Goal: Transaction & Acquisition: Purchase product/service

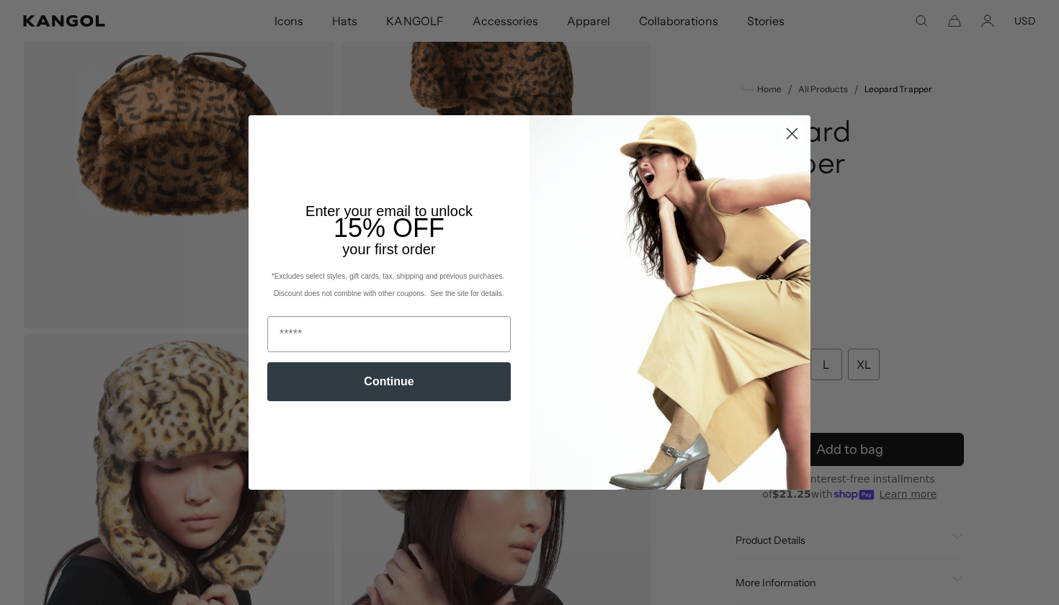
click at [791, 129] on circle "Close dialog" at bounding box center [792, 134] width 24 height 24
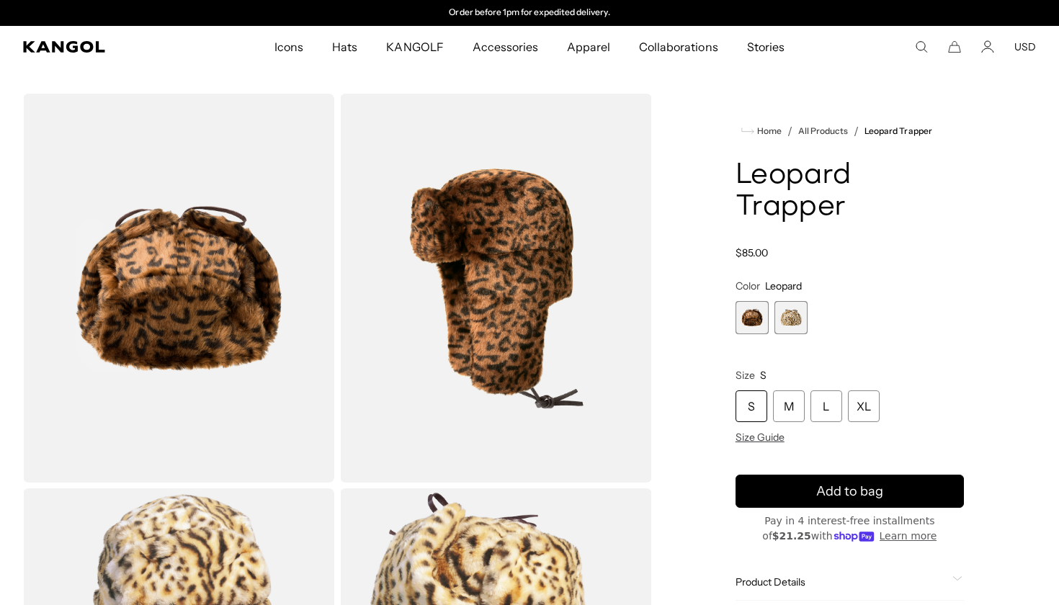
click at [271, 282] on img "Gallery Viewer" at bounding box center [178, 288] width 311 height 389
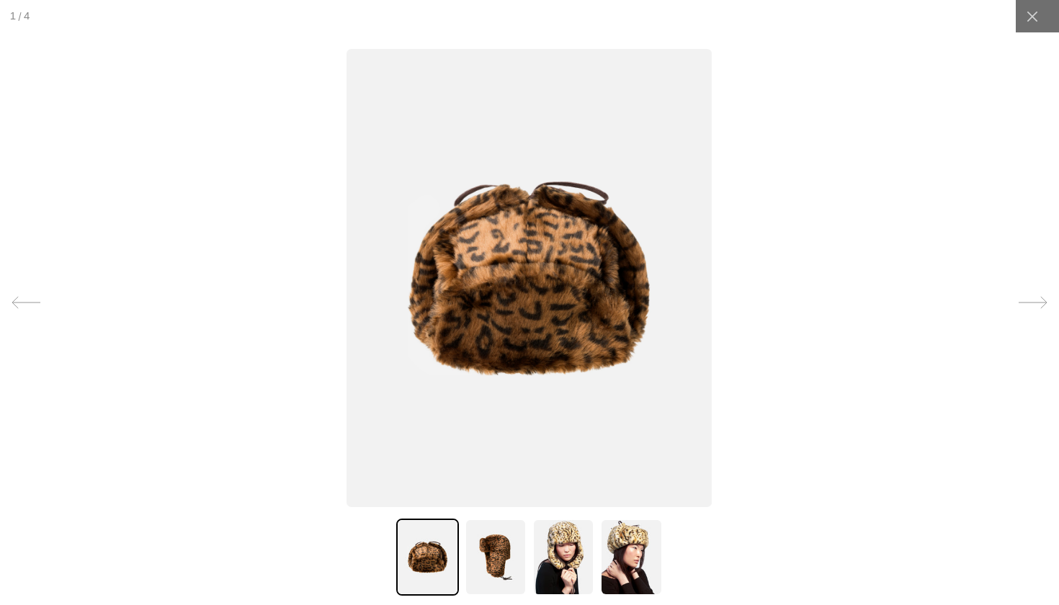
click at [491, 556] on img at bounding box center [495, 557] width 62 height 77
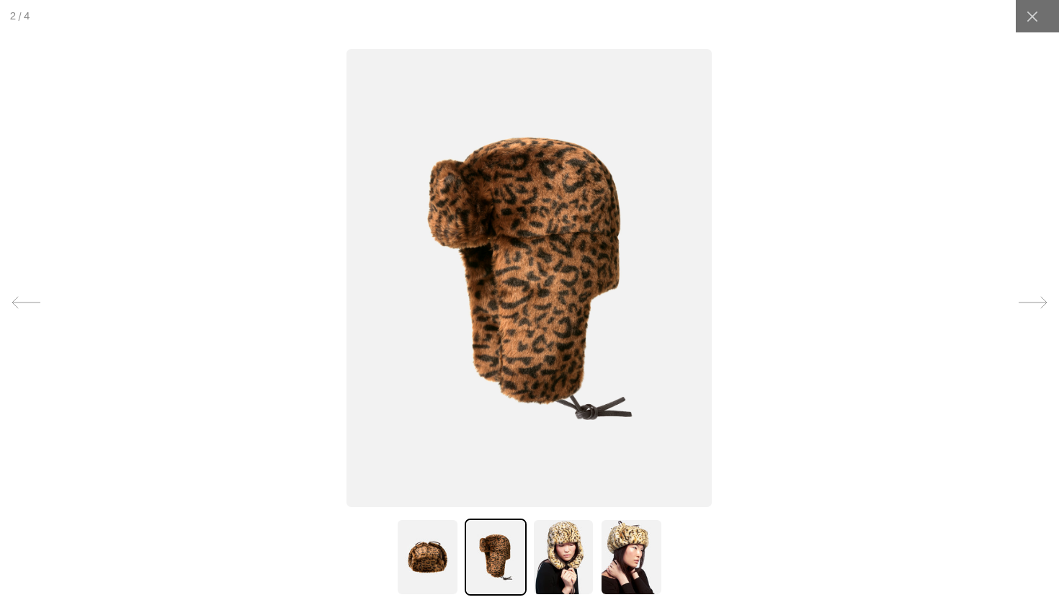
click at [453, 541] on img at bounding box center [427, 557] width 62 height 77
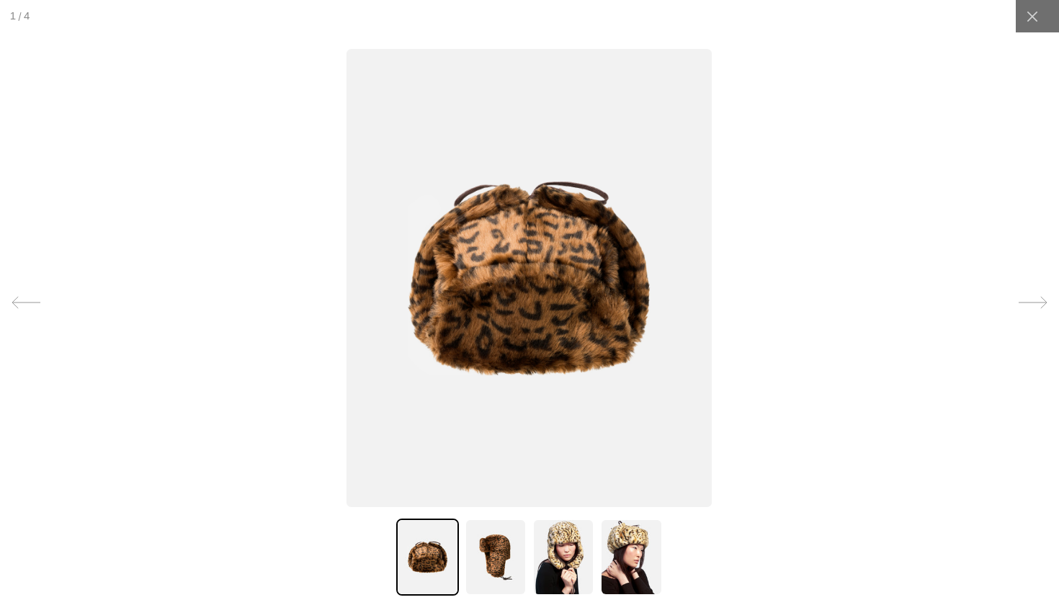
scroll to position [0, 297]
click at [497, 539] on img at bounding box center [495, 557] width 62 height 77
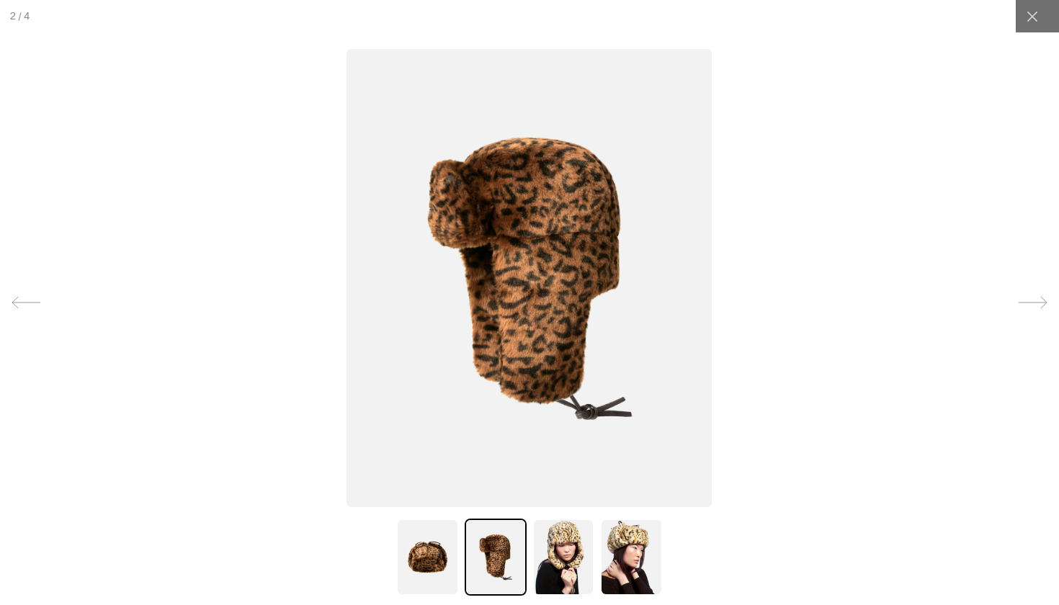
click at [452, 537] on img at bounding box center [427, 557] width 62 height 77
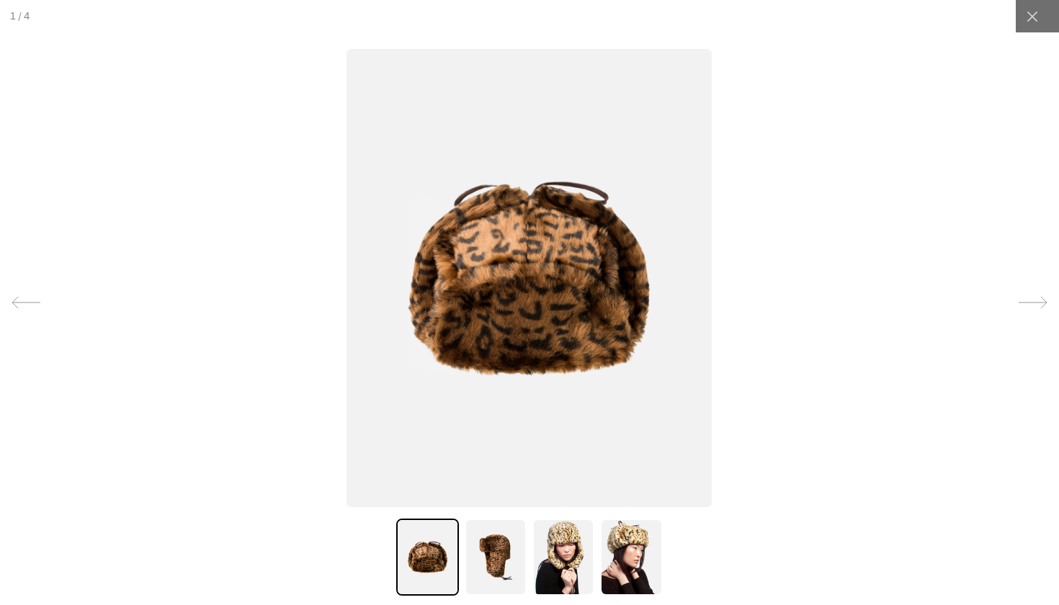
click at [486, 540] on img at bounding box center [495, 557] width 62 height 77
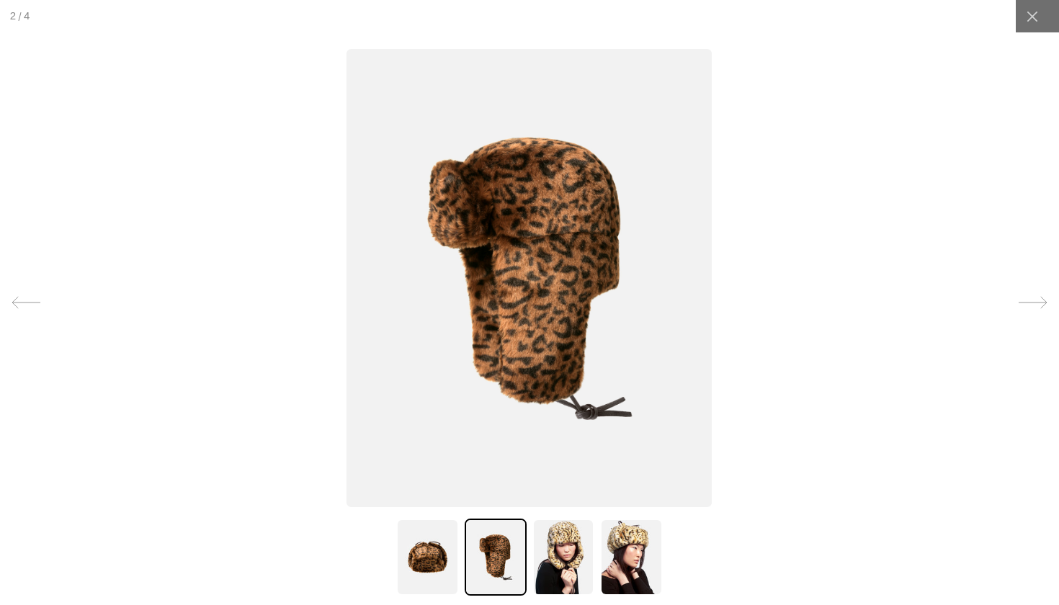
click at [524, 554] on img at bounding box center [495, 557] width 62 height 77
click at [577, 561] on img at bounding box center [563, 557] width 62 height 77
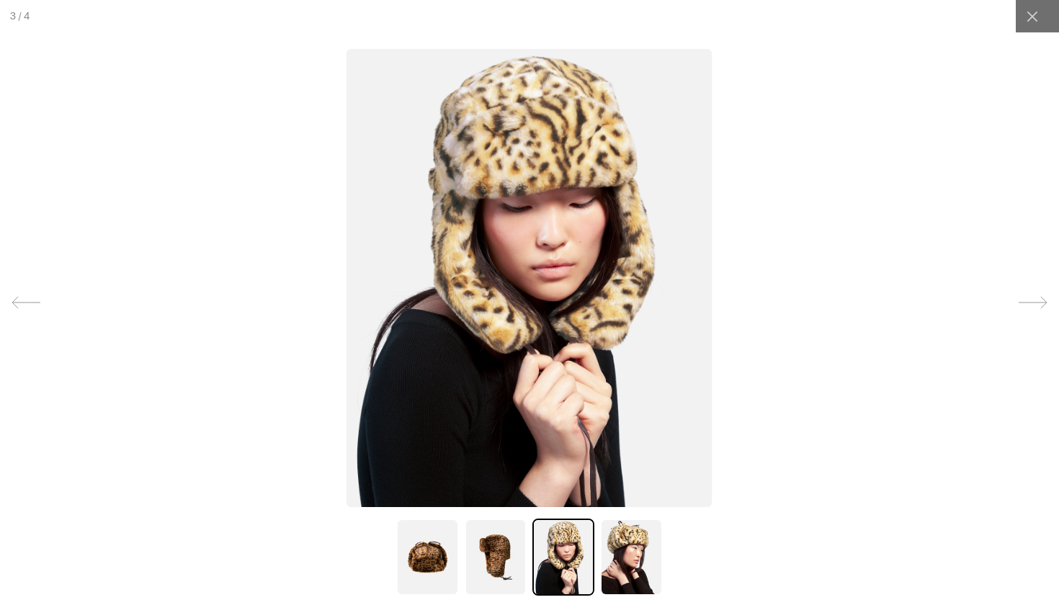
click at [627, 561] on img at bounding box center [631, 557] width 62 height 77
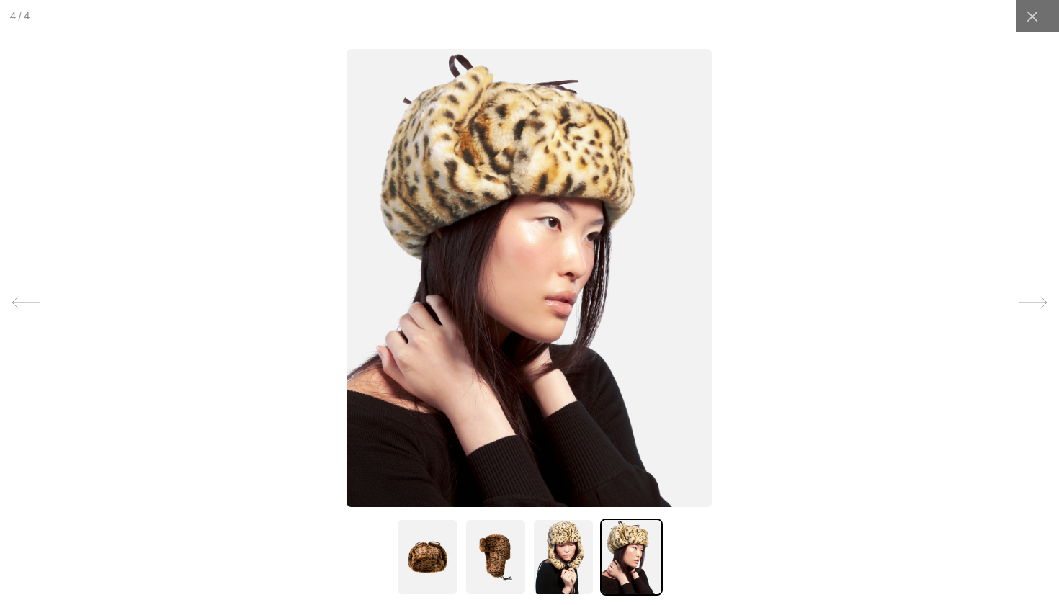
click at [441, 555] on img at bounding box center [427, 557] width 62 height 77
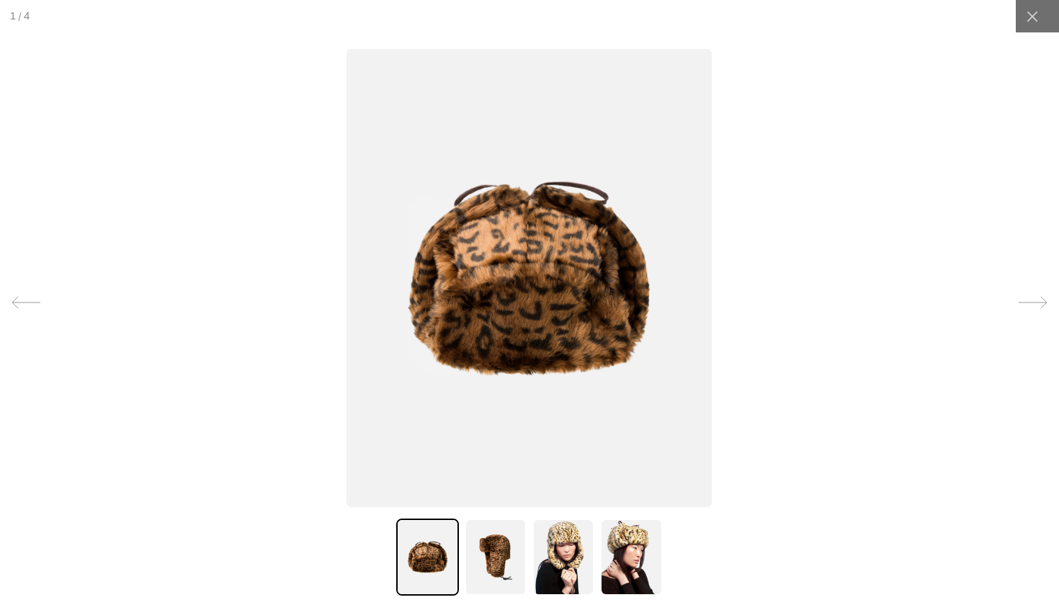
scroll to position [0, 0]
click at [554, 552] on img at bounding box center [563, 557] width 62 height 77
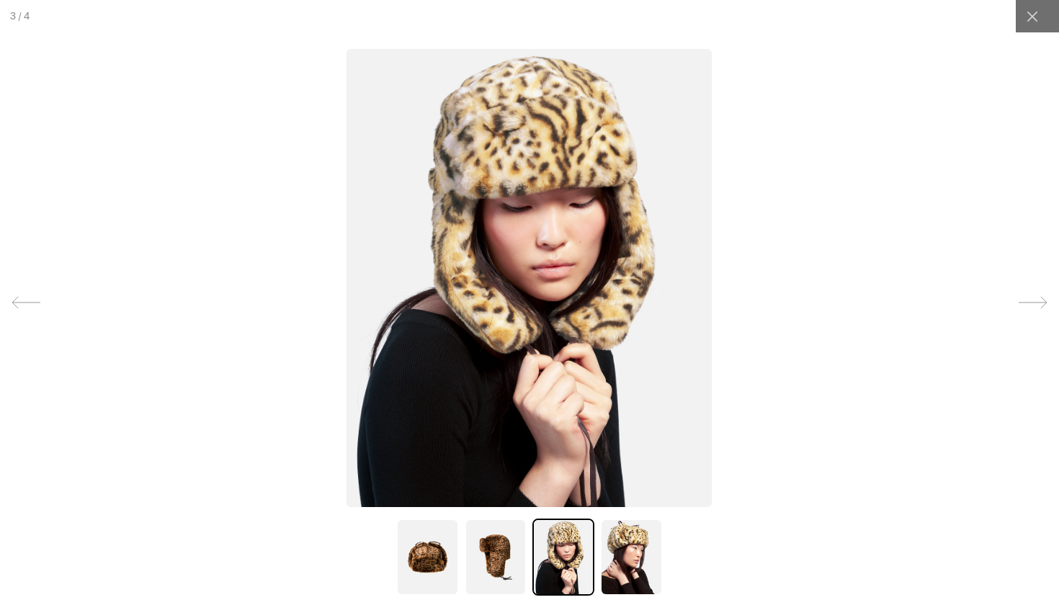
click at [438, 549] on img at bounding box center [427, 557] width 62 height 77
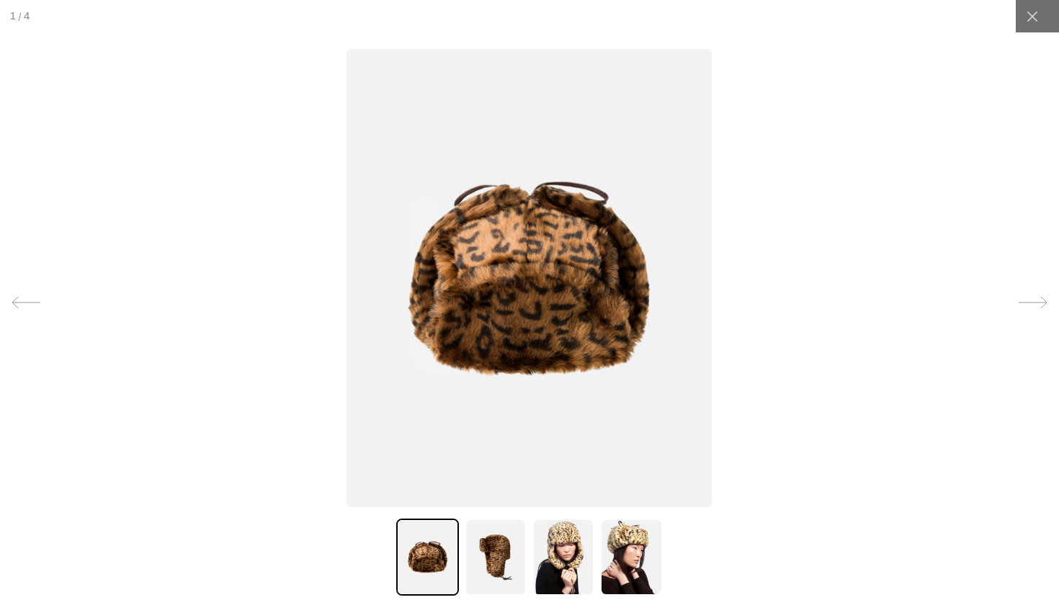
click at [555, 551] on img at bounding box center [563, 557] width 62 height 77
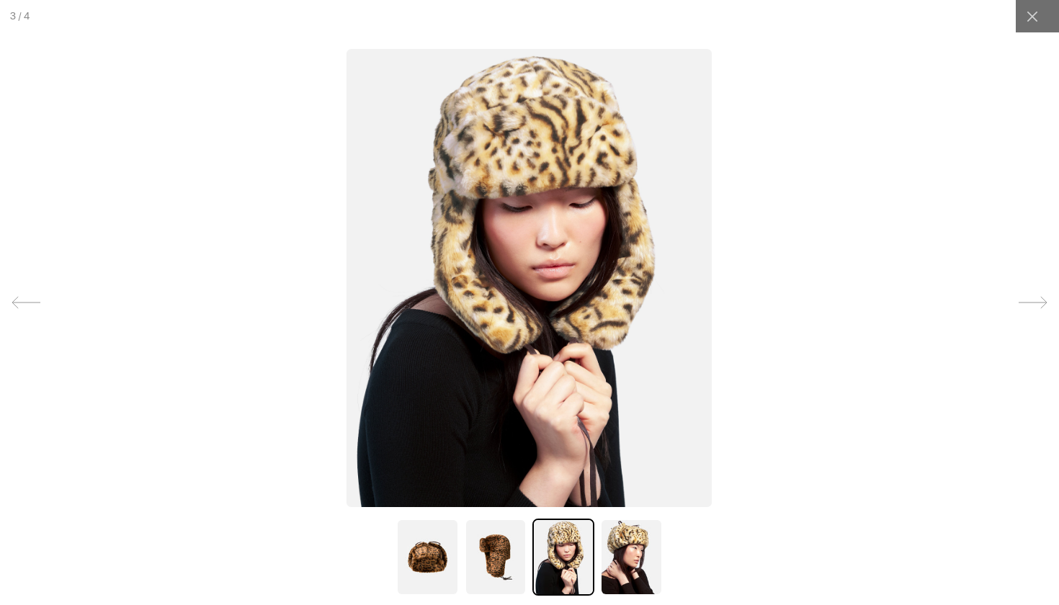
click at [637, 560] on img at bounding box center [631, 557] width 62 height 77
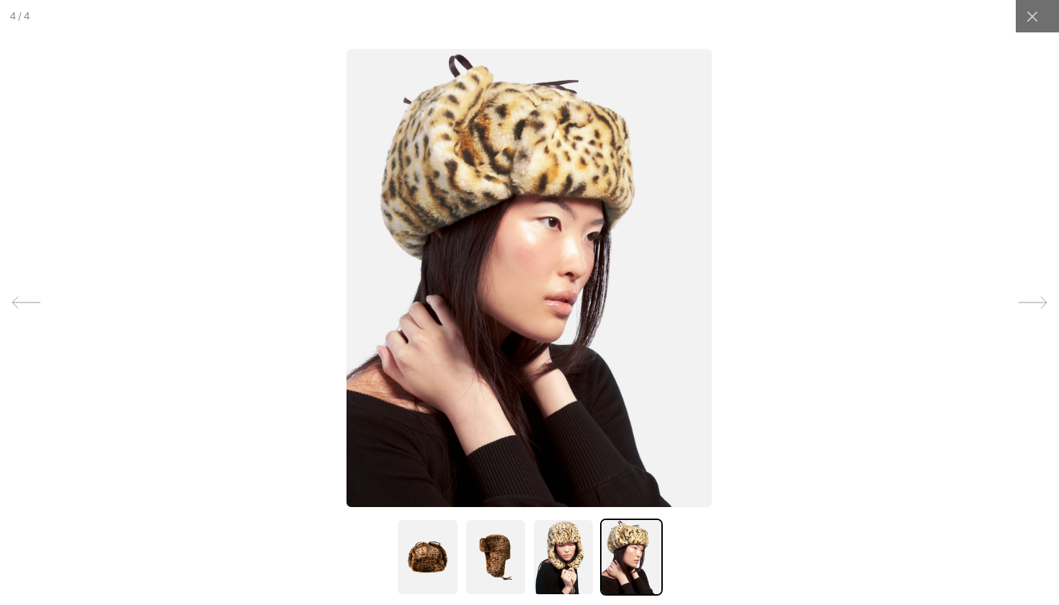
scroll to position [0, 297]
click at [444, 544] on img at bounding box center [427, 557] width 62 height 77
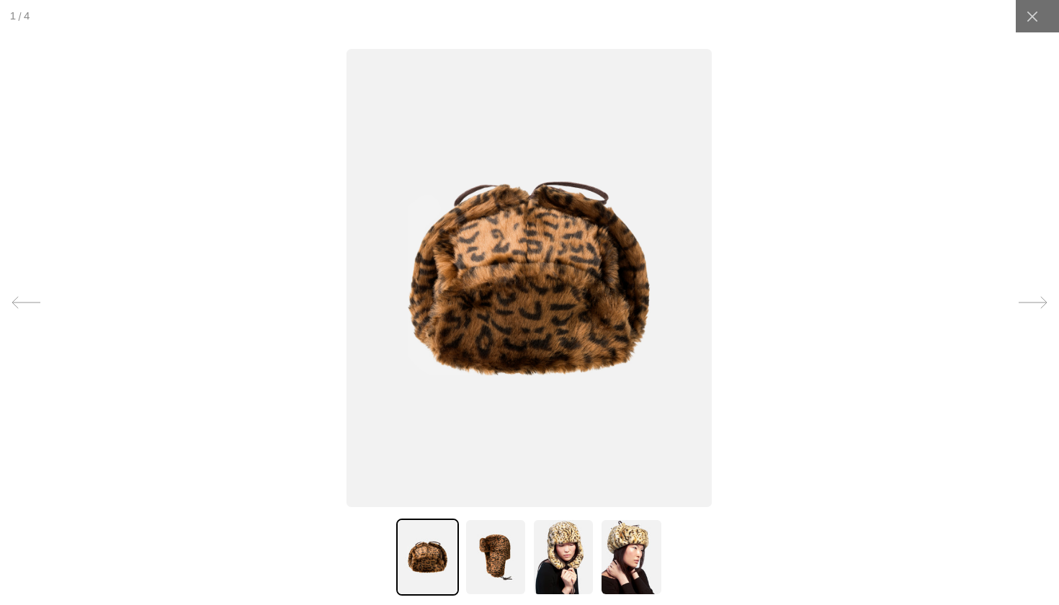
click at [608, 560] on img at bounding box center [631, 557] width 62 height 77
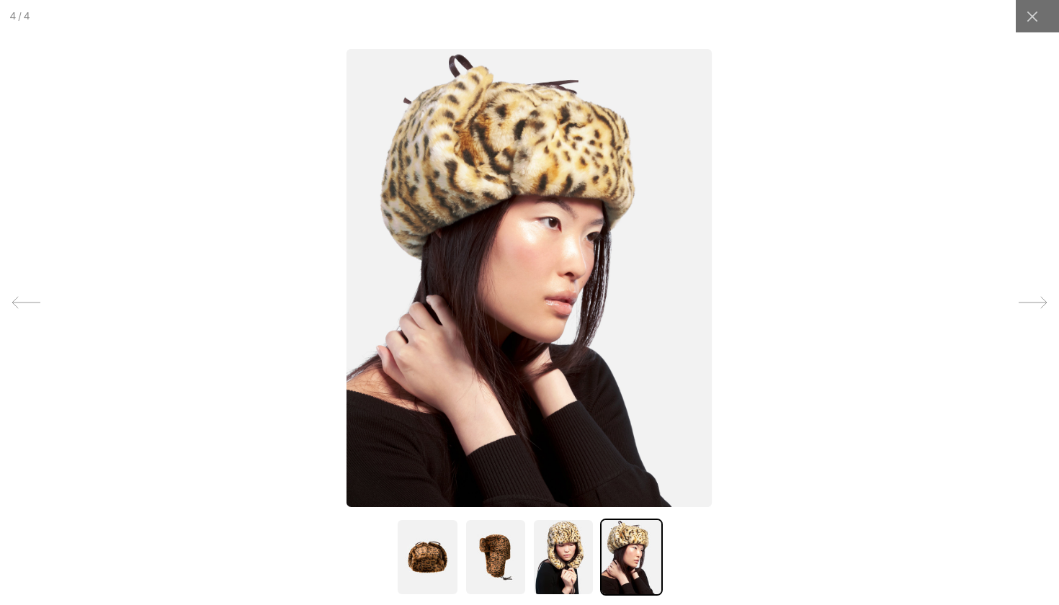
scroll to position [0, 0]
click at [408, 566] on img at bounding box center [427, 557] width 62 height 77
